Goal: Transaction & Acquisition: Download file/media

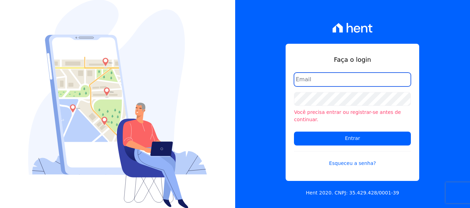
click at [348, 86] on input "email" at bounding box center [352, 80] width 117 height 14
type input "FINANCEIRO@VOLUMEENGENHARIA.COM.BR"
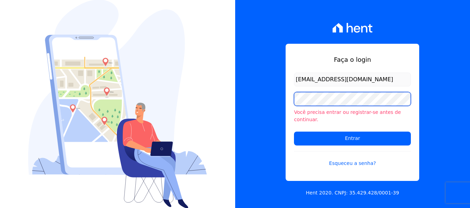
scroll to position [0, 0]
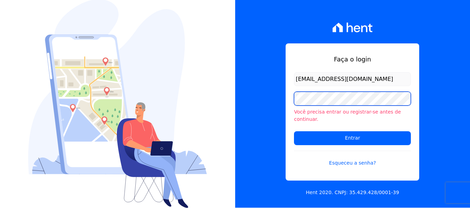
click at [294, 131] on input "Entrar" at bounding box center [352, 138] width 117 height 14
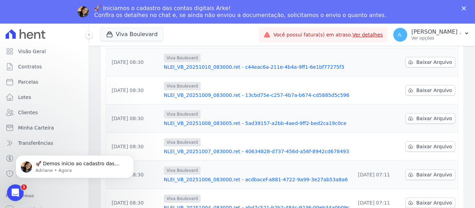
click at [383, 36] on link "Ver detalhes" at bounding box center [367, 35] width 31 height 6
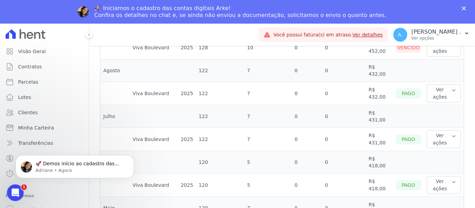
scroll to position [128, 0]
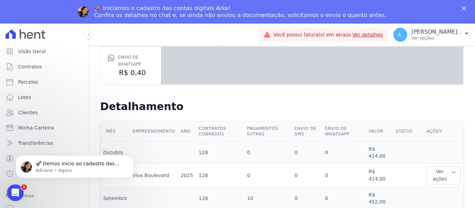
click at [21, 38] on icon at bounding box center [26, 34] width 40 height 10
click at [383, 37] on link "Ver detalhes" at bounding box center [367, 35] width 31 height 6
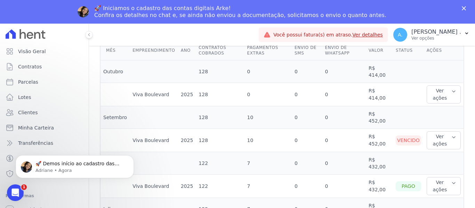
scroll to position [174, 0]
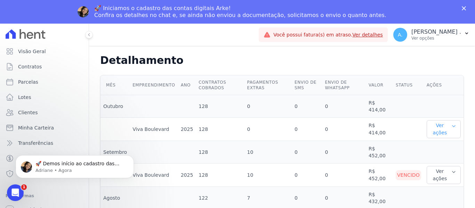
click at [442, 134] on button "Ver ações" at bounding box center [444, 129] width 34 height 18
click at [433, 145] on link "Ver detalhes" at bounding box center [445, 143] width 31 height 7
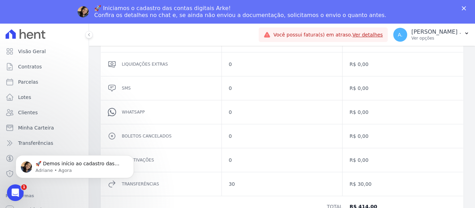
scroll to position [5, 0]
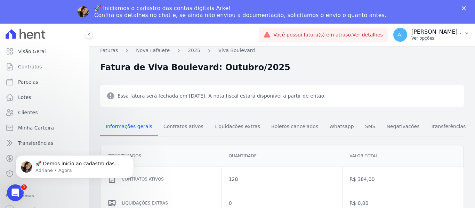
click at [453, 39] on p "Ver opções" at bounding box center [437, 38] width 50 height 6
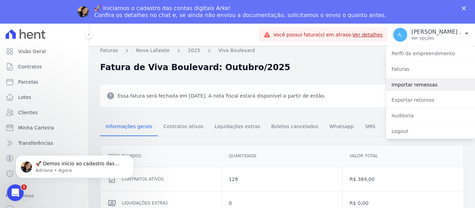
click at [405, 88] on link "Importar remessas" at bounding box center [430, 85] width 89 height 13
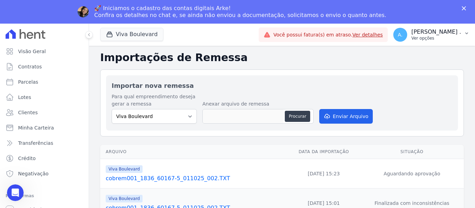
click at [439, 39] on p "Ver opções" at bounding box center [437, 38] width 50 height 6
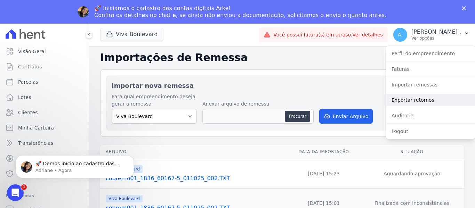
click at [406, 102] on link "Exportar retornos" at bounding box center [430, 100] width 89 height 13
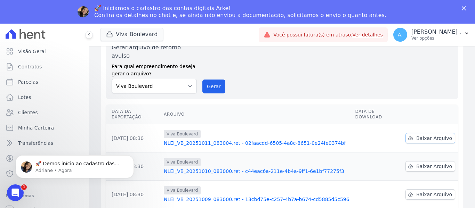
click at [426, 135] on span "Baixar Arquivo" at bounding box center [434, 138] width 36 height 7
click at [420, 163] on span "Baixar Arquivo" at bounding box center [434, 166] width 36 height 7
click at [418, 191] on span "Baixar Arquivo" at bounding box center [434, 194] width 36 height 7
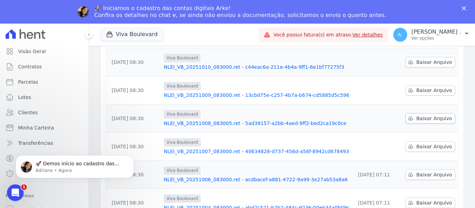
click at [425, 115] on span "Baixar Arquivo" at bounding box center [434, 118] width 36 height 7
click at [421, 143] on span "Baixar Arquivo" at bounding box center [434, 146] width 36 height 7
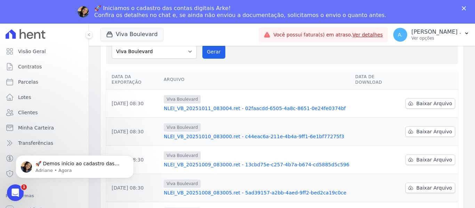
scroll to position [35, 0]
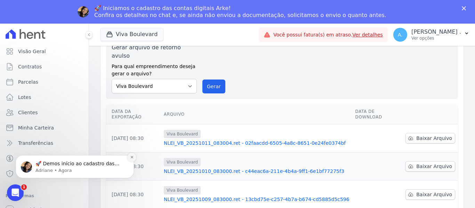
click at [132, 157] on icon "Dismiss notification" at bounding box center [132, 158] width 4 height 4
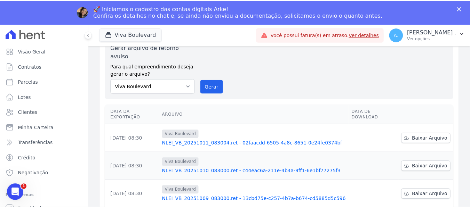
scroll to position [70, 0]
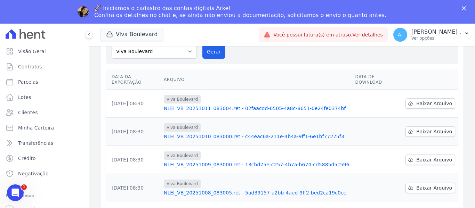
click at [270, 105] on link "NLEI_VB_20251011_083004.ret - 02faacdd-6505-4a8c-8651-0e24fe0374bf" at bounding box center [257, 108] width 186 height 7
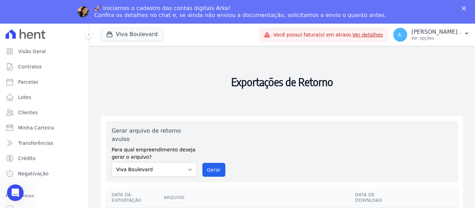
scroll to position [35, 0]
